Goal: Information Seeking & Learning: Learn about a topic

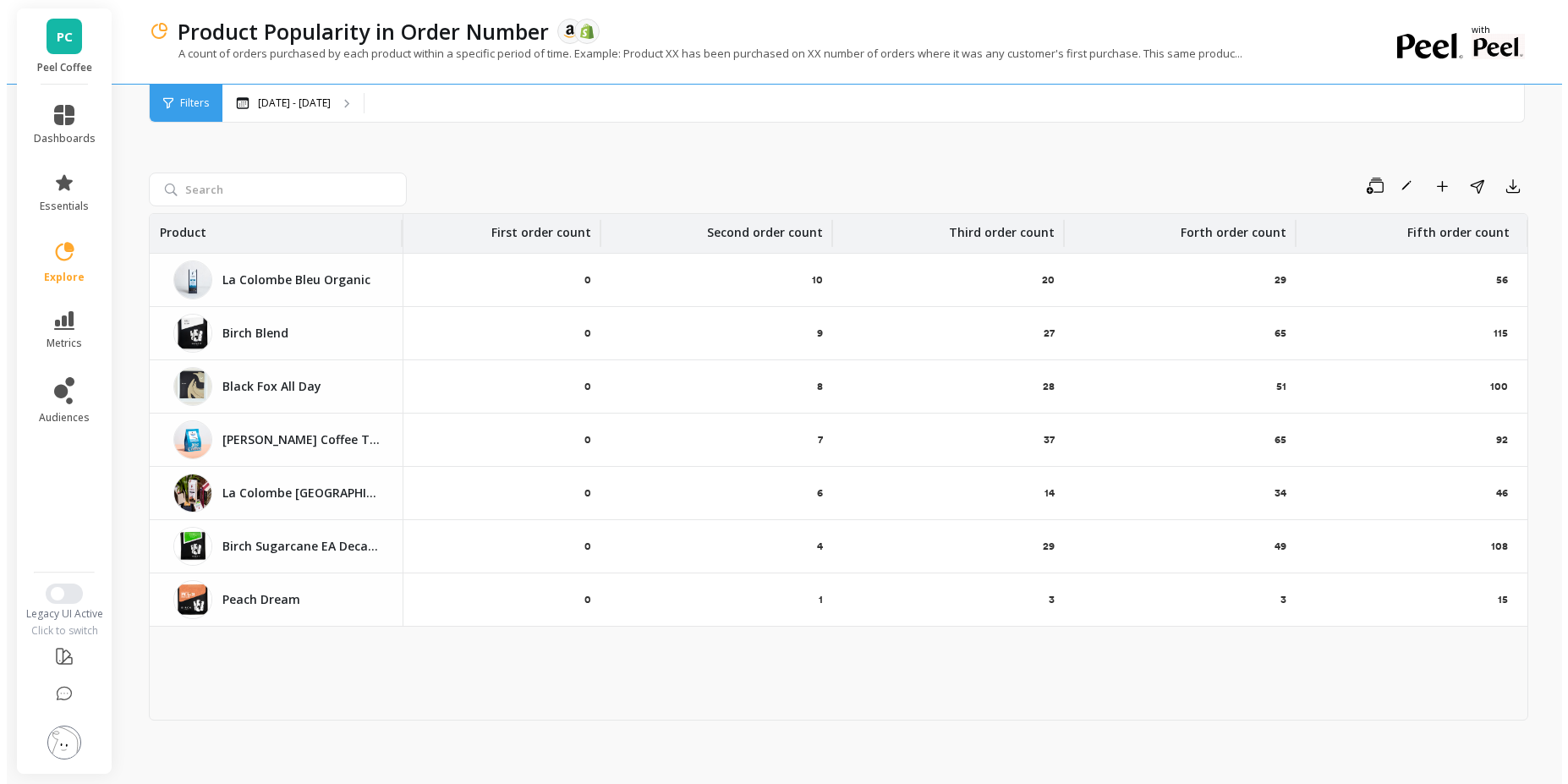
scroll to position [0, 35]
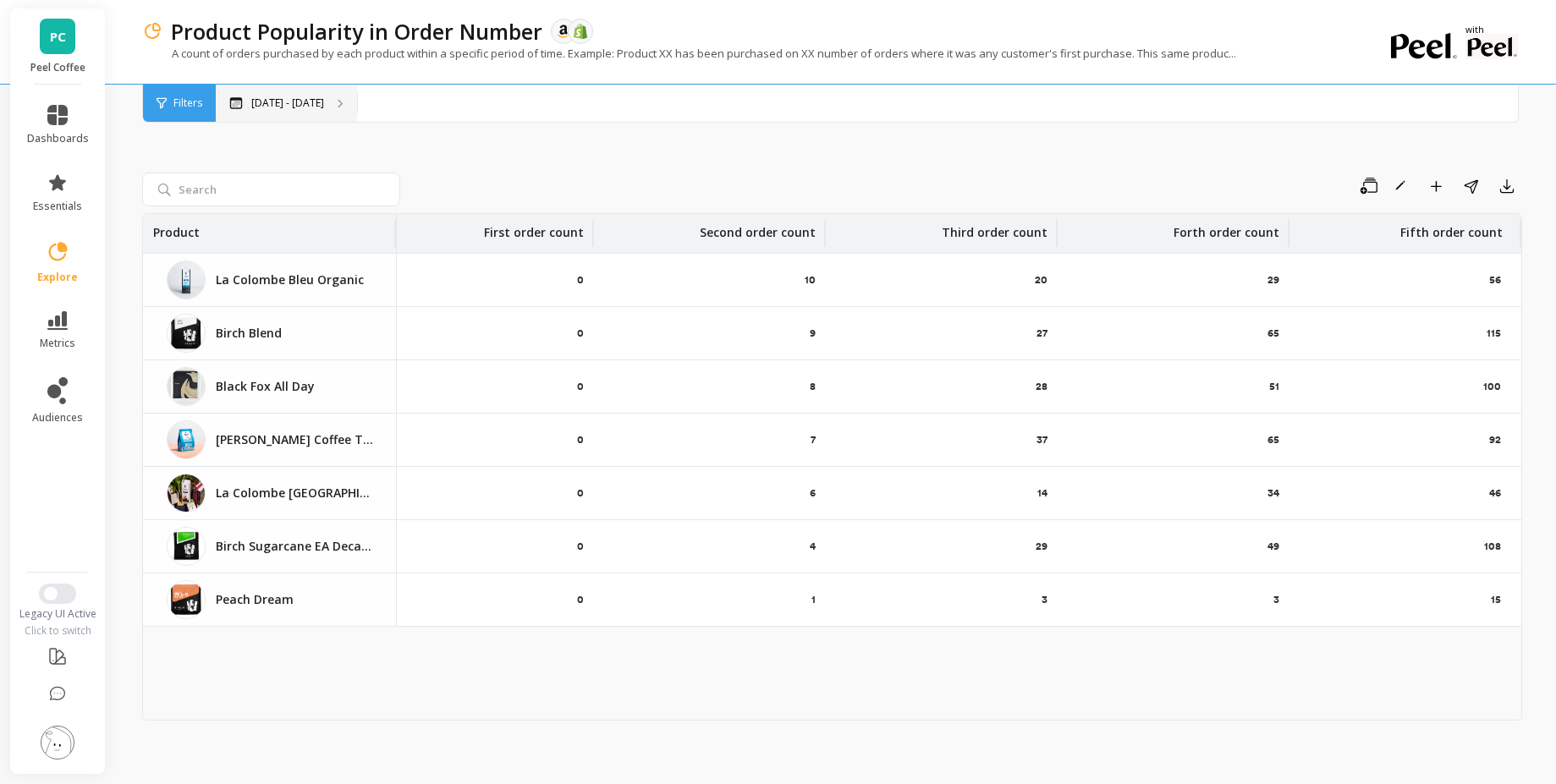
click at [329, 88] on div "[DATE] - [DATE]" at bounding box center [287, 103] width 141 height 38
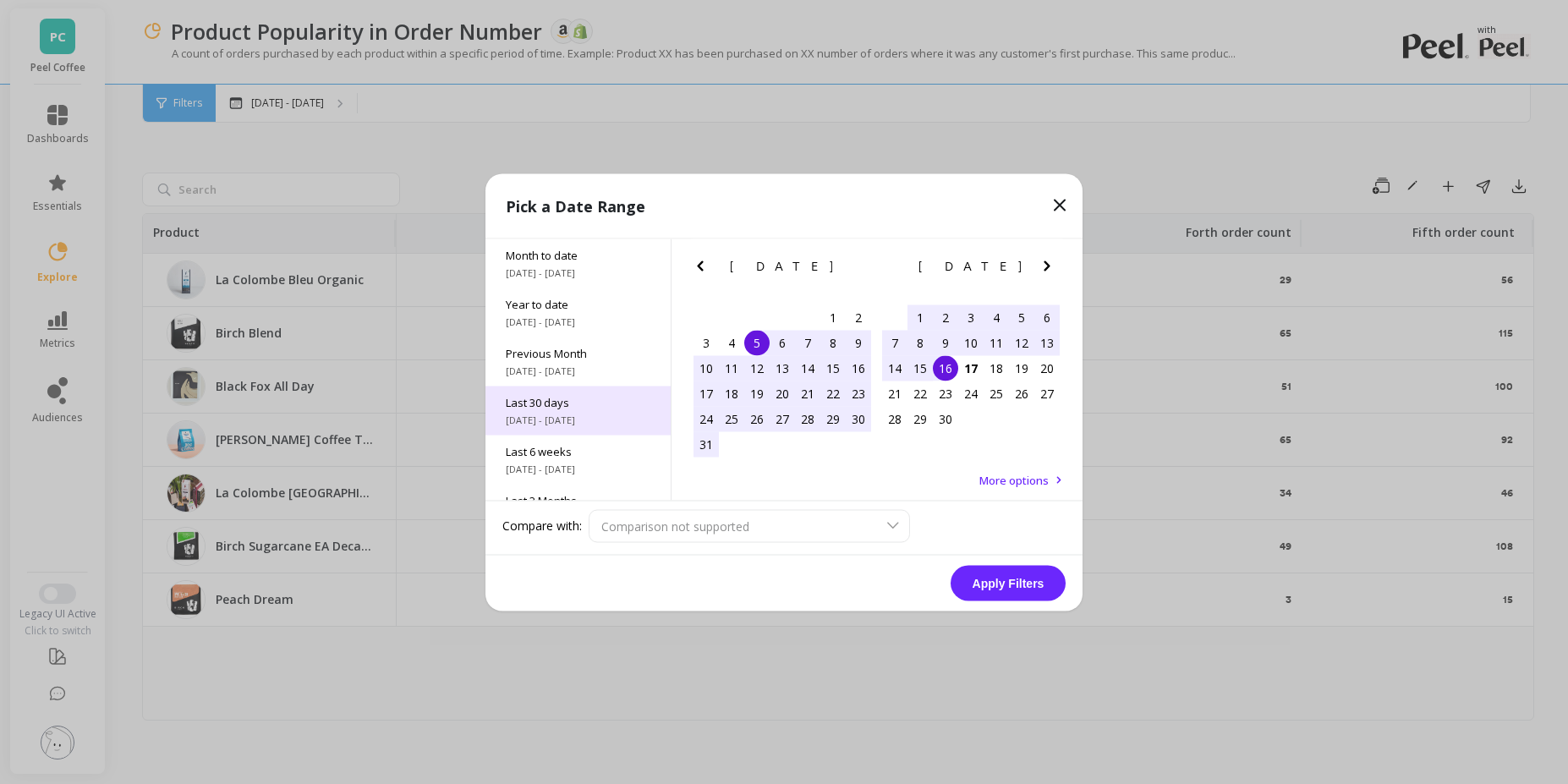
scroll to position [230, 0]
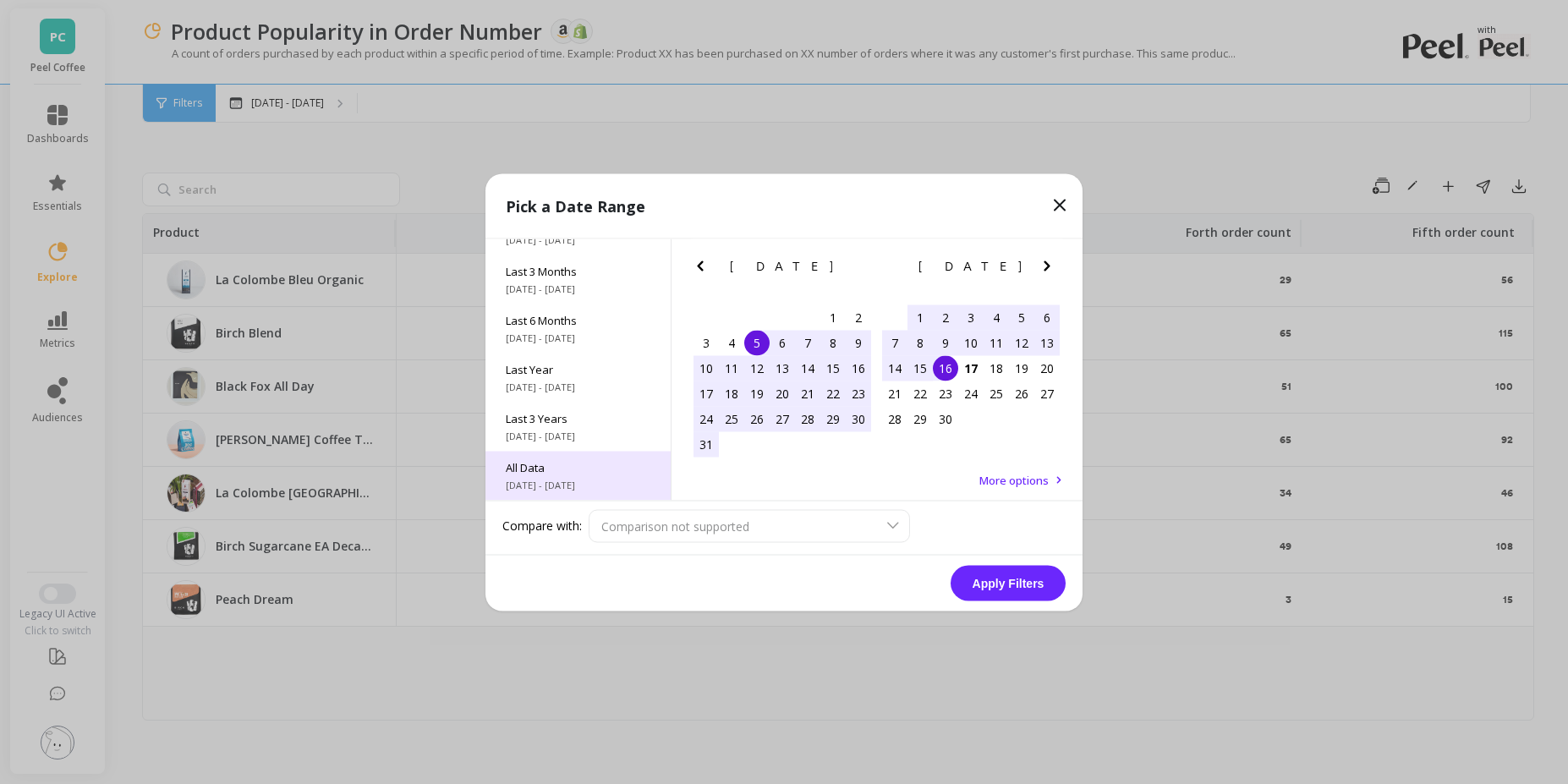
click at [587, 453] on div "All Data 9/1/2015 - 9/16/2025" at bounding box center [578, 475] width 185 height 49
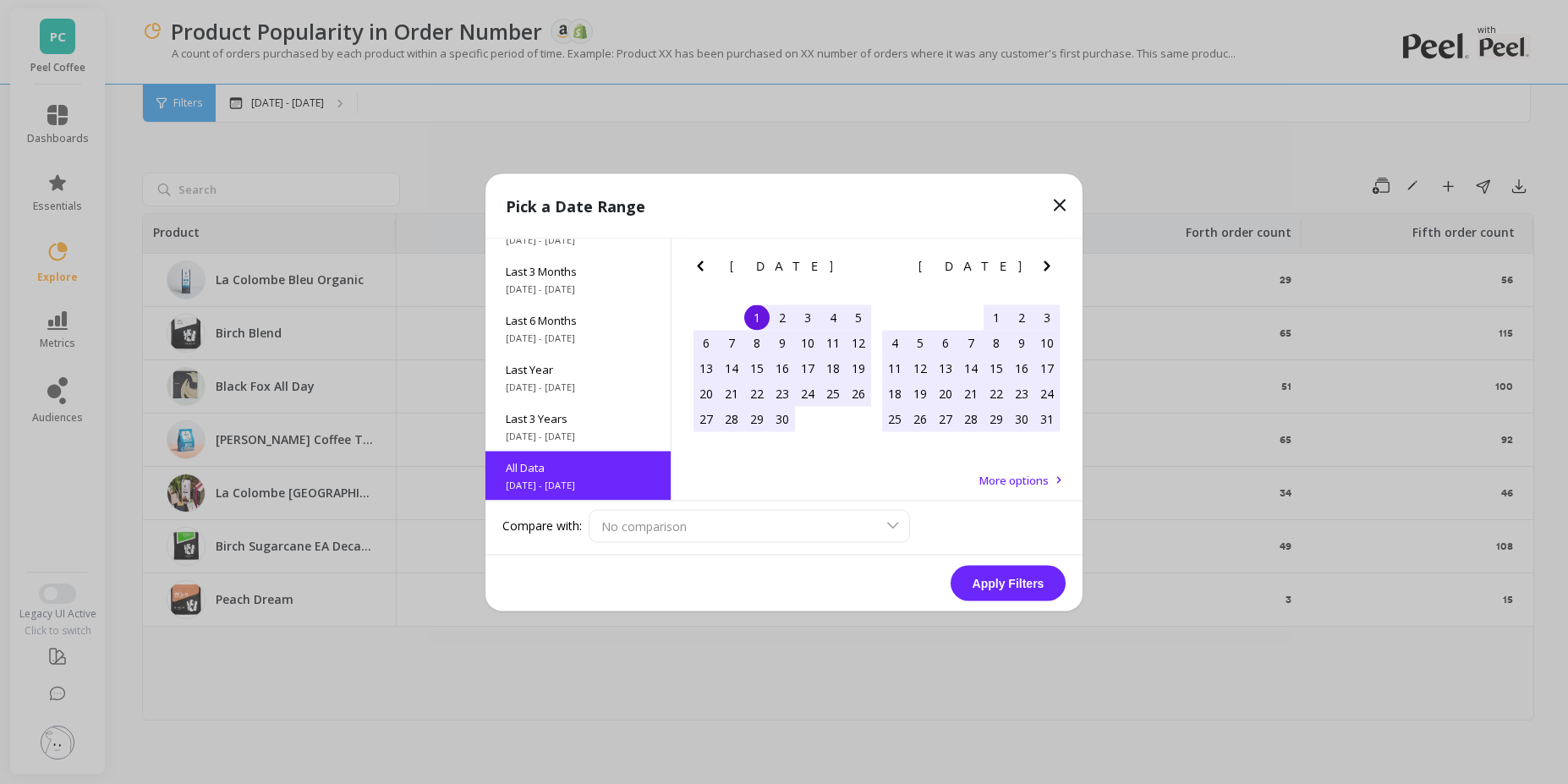
scroll to position [1, 0]
click at [977, 569] on button "Apply Filters" at bounding box center [1007, 582] width 115 height 36
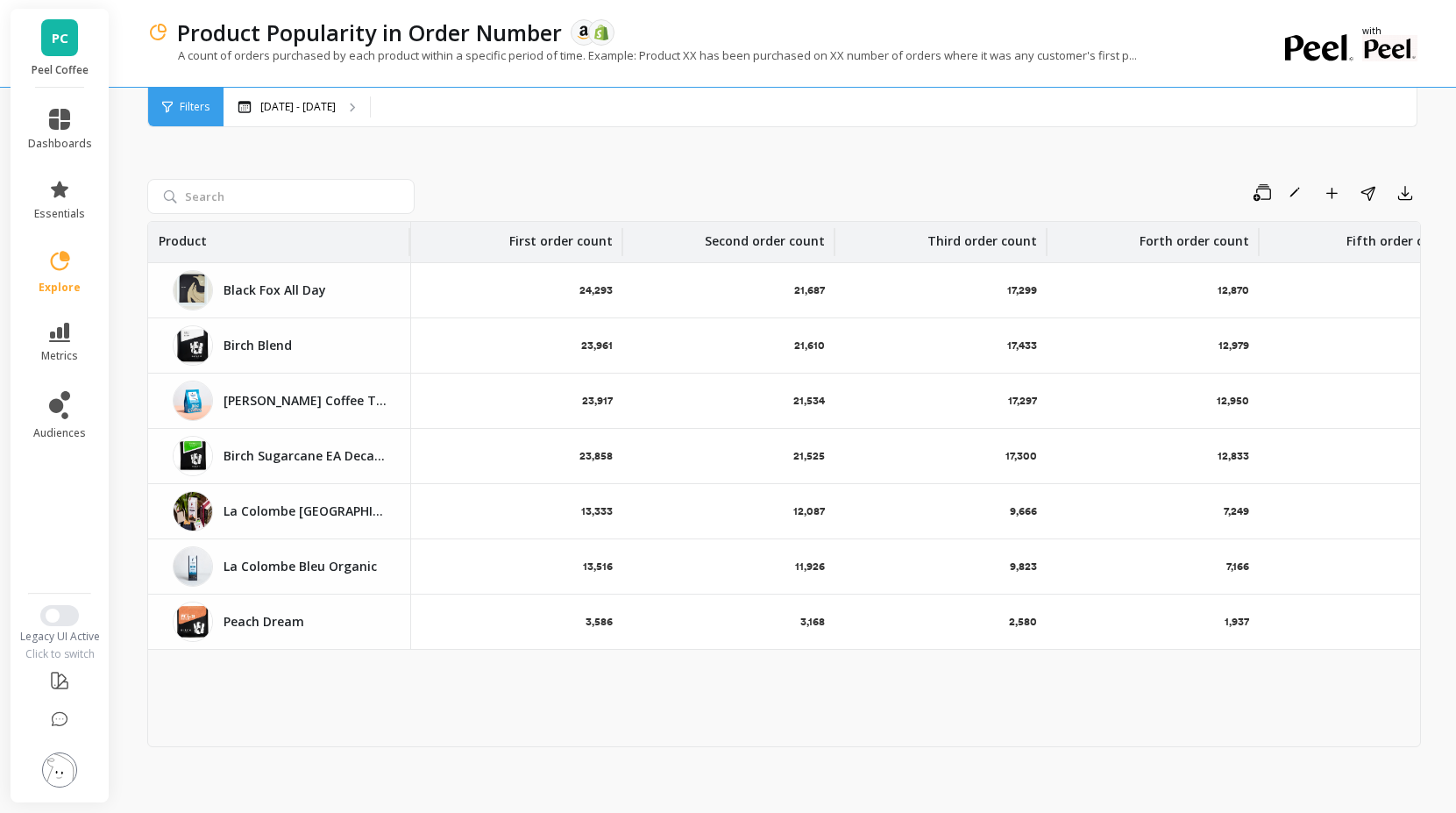
click at [997, 128] on div "Save Rename Add to Dashboard Share Export Product First order count Second orde…" at bounding box center [784, 444] width 1273 height 703
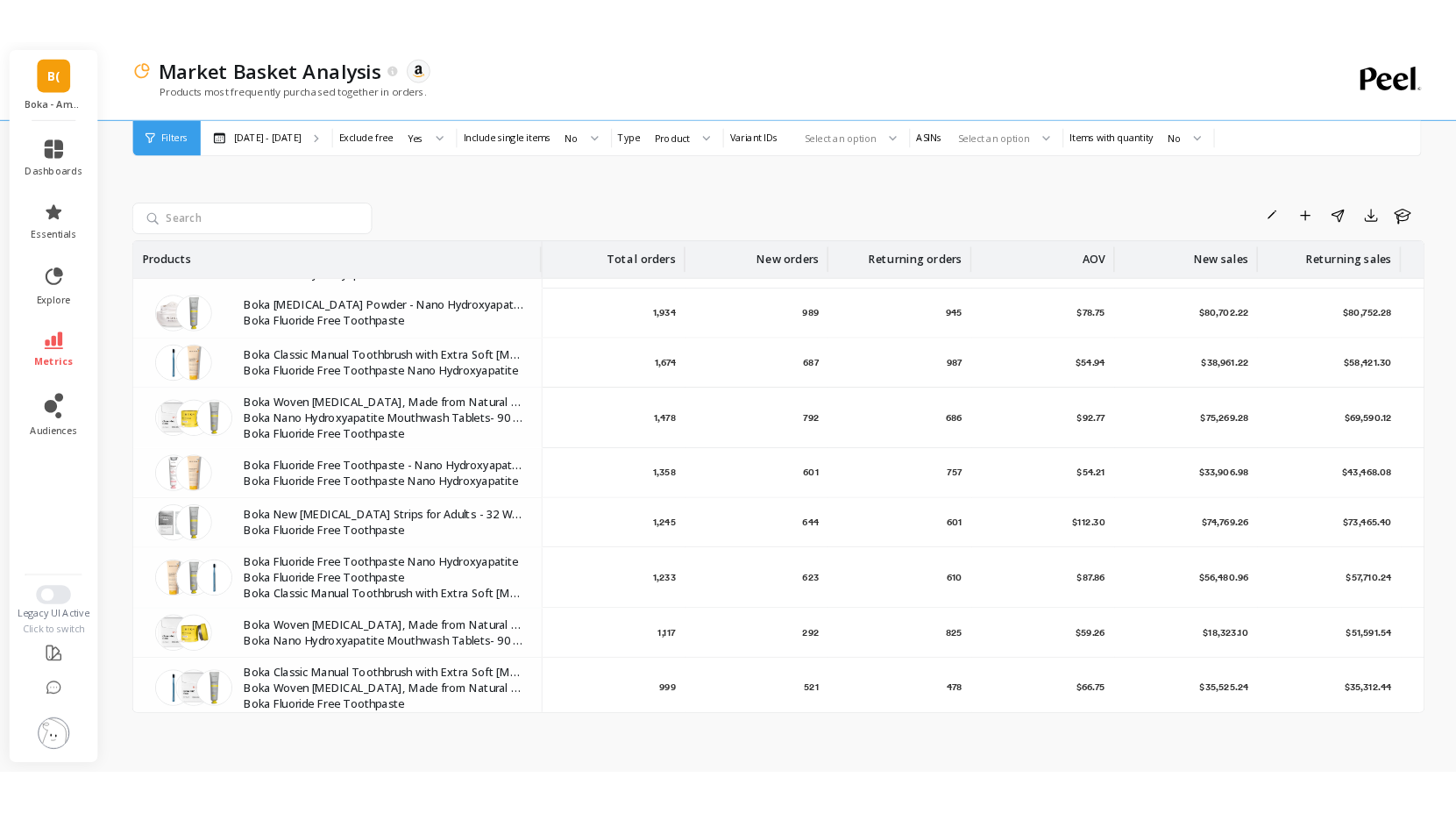
scroll to position [235, 0]
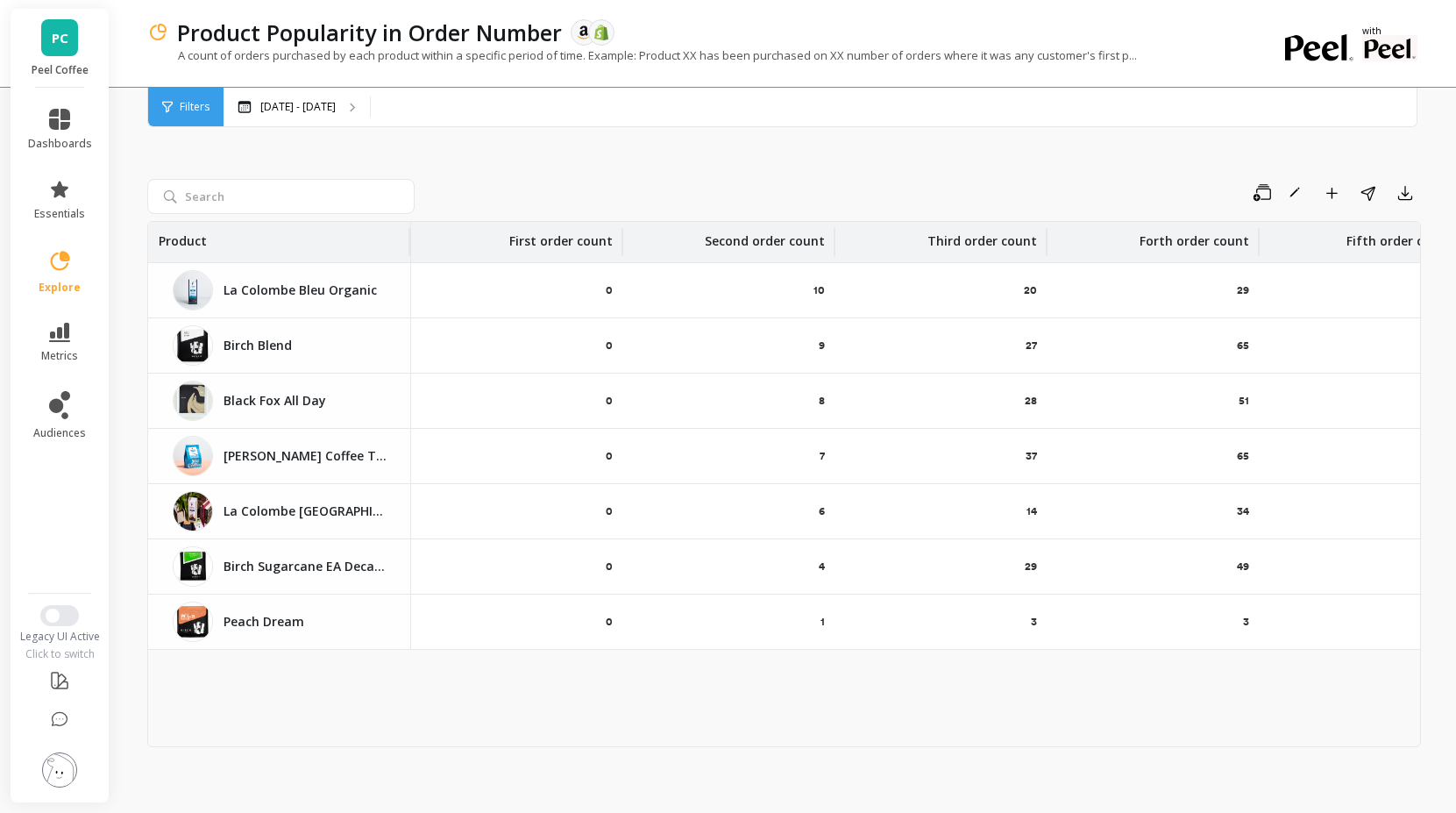
click at [790, 96] on div "[DATE] - [DATE]" at bounding box center [826, 107] width 1206 height 39
